Goal: Information Seeking & Learning: Find specific fact

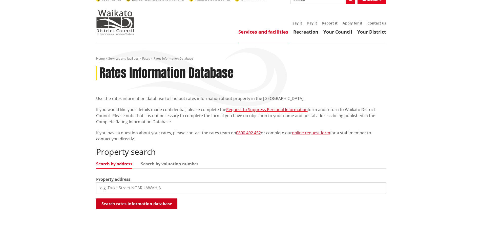
scroll to position [51, 0]
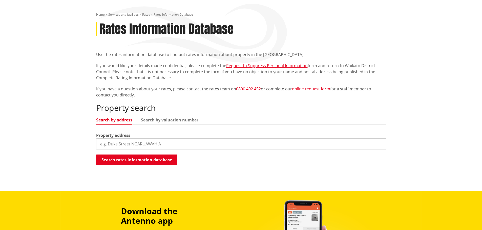
click at [110, 142] on input "search" at bounding box center [241, 144] width 290 height 11
type input "[STREET_ADDRESS]"
click at [122, 160] on button "Search rates information database" at bounding box center [136, 160] width 81 height 11
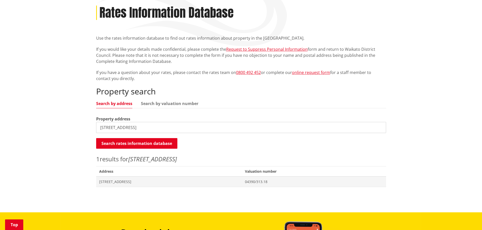
scroll to position [76, 0]
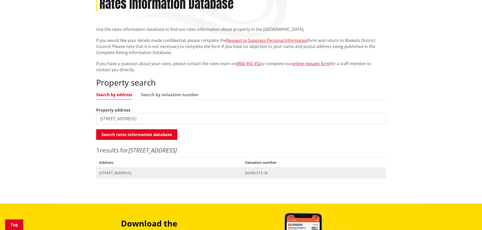
click at [127, 174] on span "[STREET_ADDRESS]" at bounding box center [169, 173] width 140 height 5
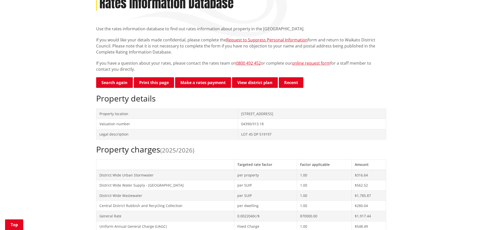
scroll to position [76, 0]
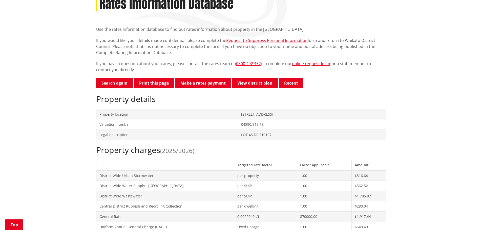
drag, startPoint x: 35, startPoint y: 78, endPoint x: 35, endPoint y: 68, distance: 9.4
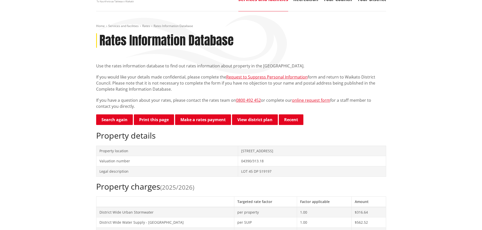
scroll to position [0, 0]
